Goal: Task Accomplishment & Management: Manage account settings

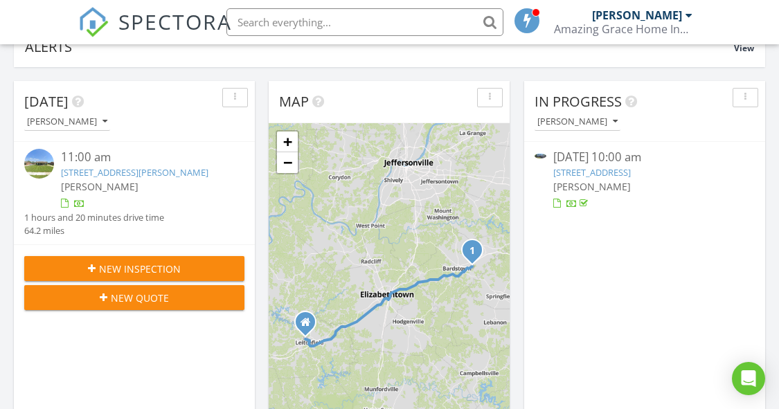
scroll to position [138, 0]
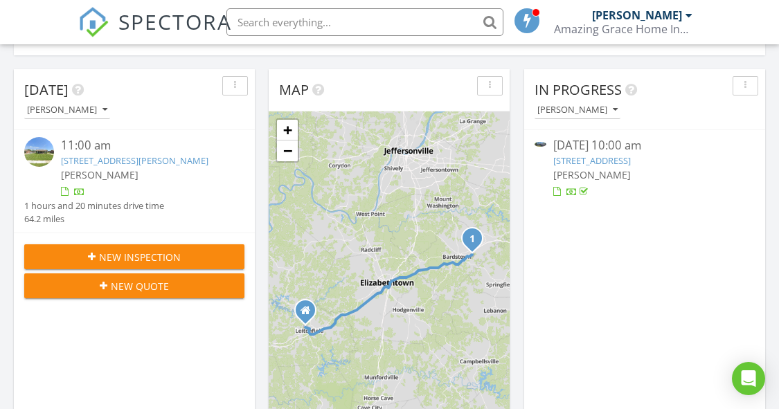
click at [357, 20] on input "text" at bounding box center [364, 22] width 277 height 28
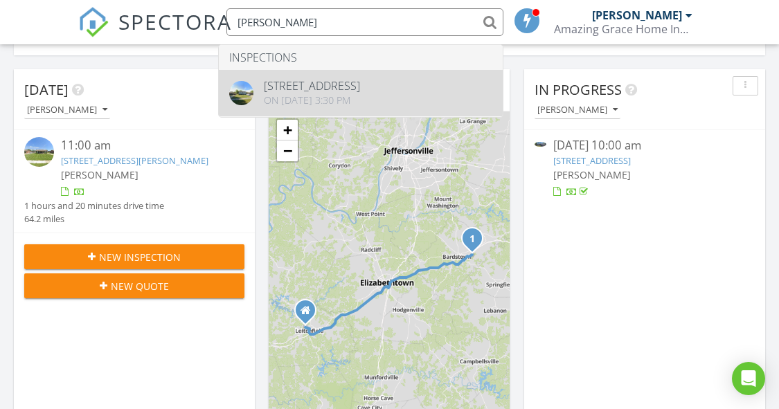
type input "lina"
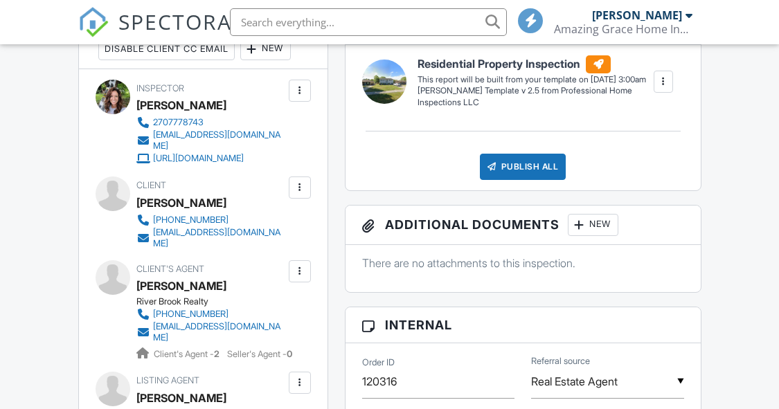
click at [298, 195] on div at bounding box center [300, 188] width 14 height 14
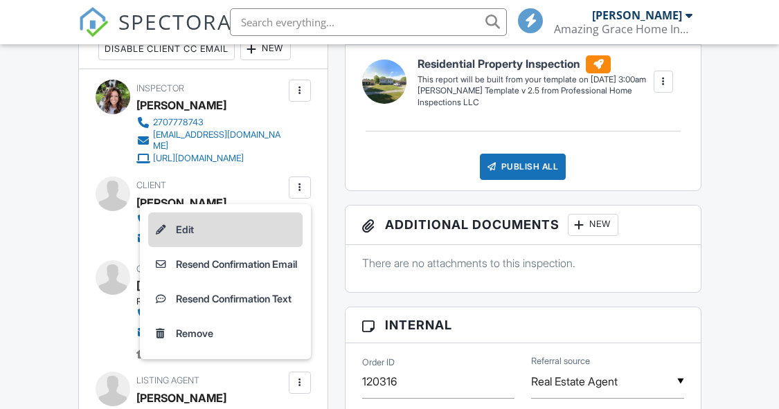
click at [212, 232] on li "Edit" at bounding box center [225, 230] width 154 height 35
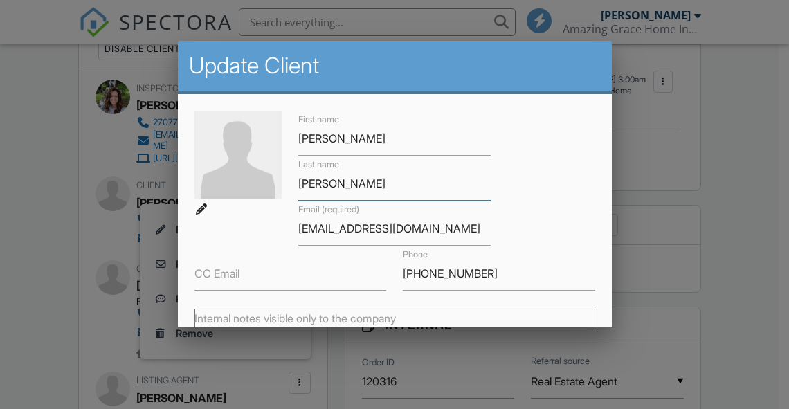
click at [336, 194] on input "Walker" at bounding box center [394, 184] width 192 height 34
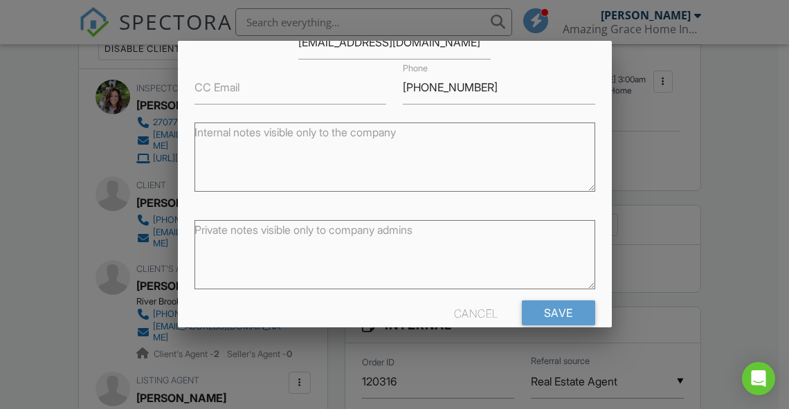
scroll to position [211, 0]
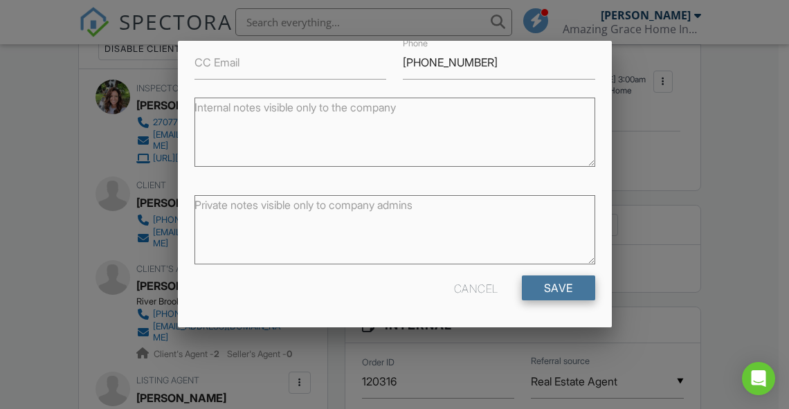
type input "Wallace"
click at [525, 287] on input "Save" at bounding box center [558, 288] width 73 height 25
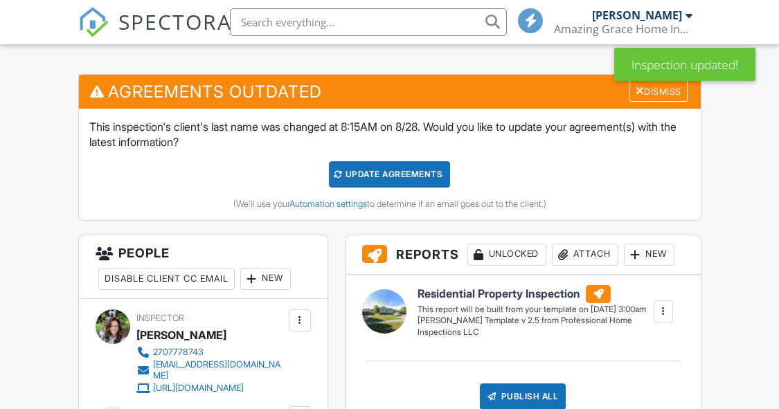
click at [404, 173] on div "Update Agreements" at bounding box center [389, 174] width 121 height 26
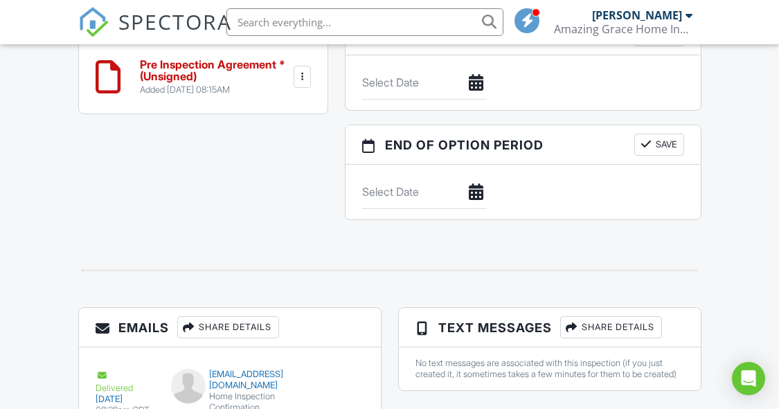
scroll to position [1184, 0]
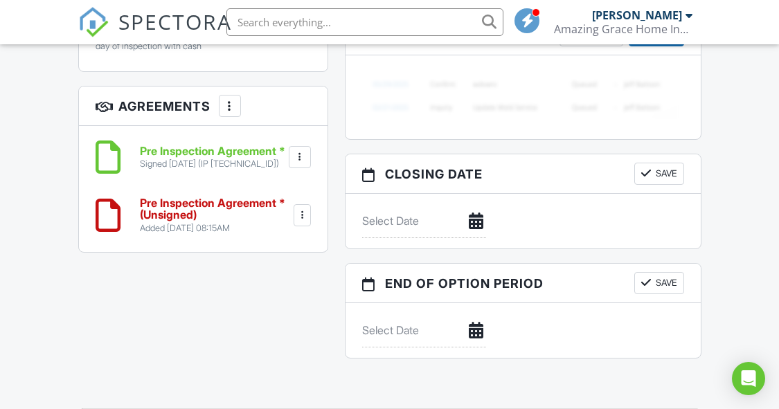
click at [306, 222] on div at bounding box center [302, 215] width 14 height 14
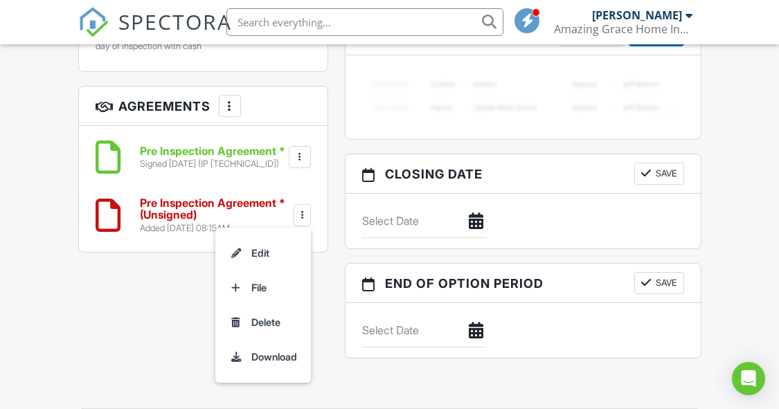
click at [224, 113] on div at bounding box center [230, 106] width 14 height 14
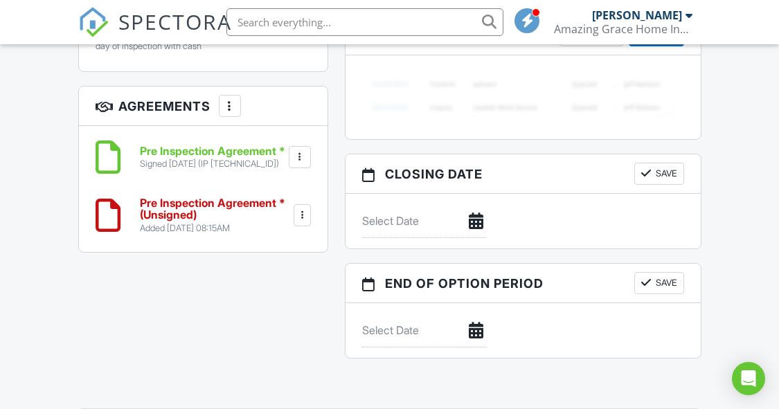
click at [303, 226] on div at bounding box center [302, 215] width 17 height 22
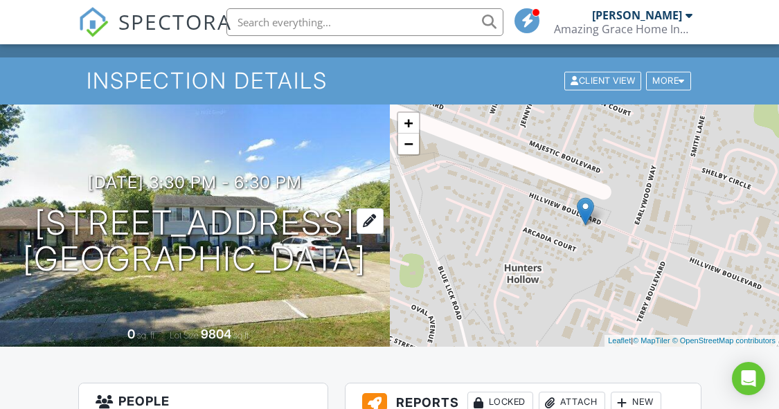
scroll to position [0, 0]
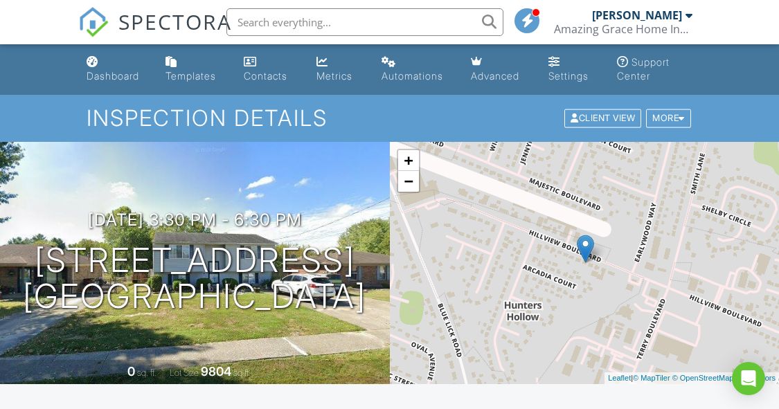
click at [409, 75] on div "Automations" at bounding box center [412, 76] width 62 height 12
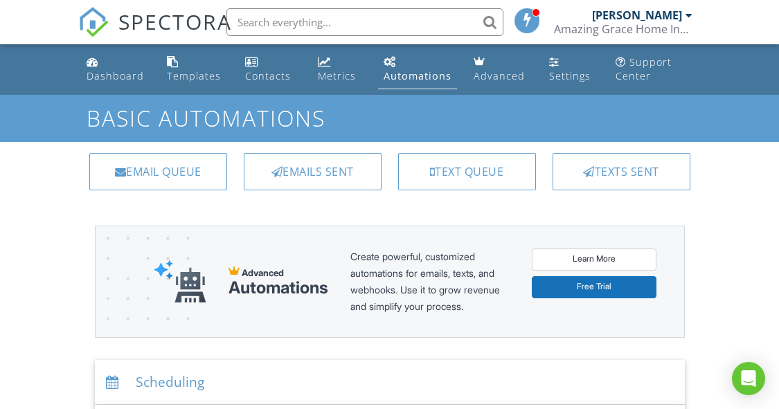
click at [325, 173] on div "Emails Sent" at bounding box center [313, 171] width 138 height 37
